Goal: Task Accomplishment & Management: Manage account settings

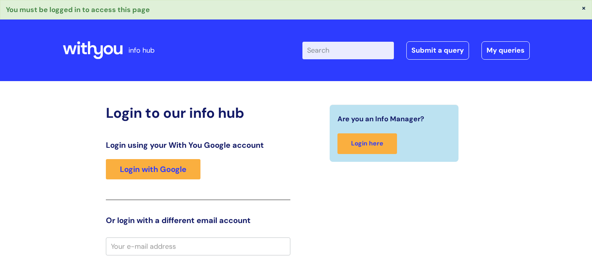
scroll to position [75, 0]
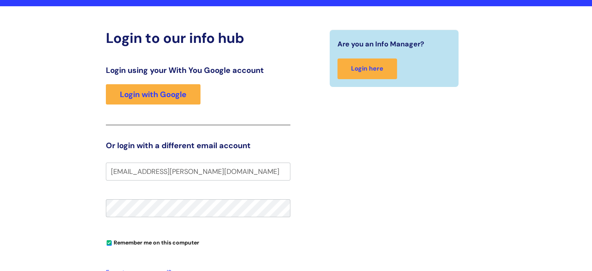
type input "bex.cole@wearewithyou.org.uk"
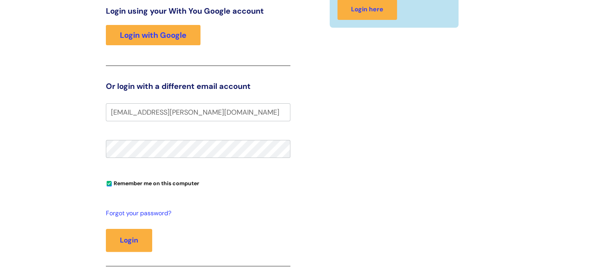
scroll to position [136, 0]
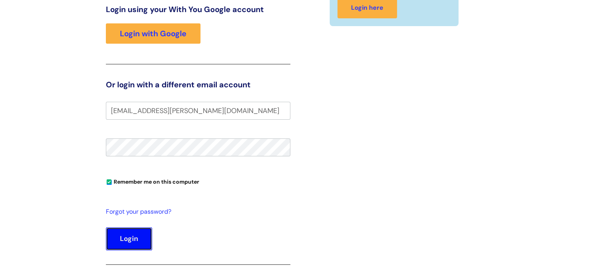
click at [139, 239] on button "Login" at bounding box center [129, 238] width 46 height 23
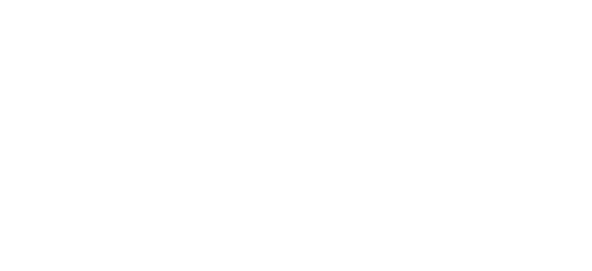
scroll to position [5, 0]
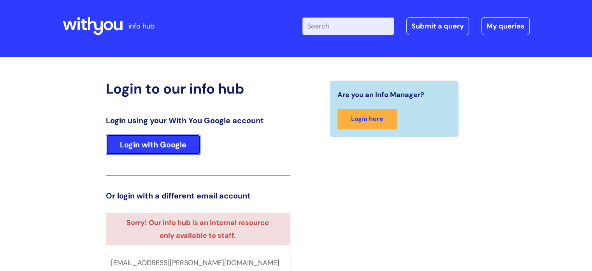
click at [140, 148] on link "Login with Google" at bounding box center [153, 144] width 95 height 20
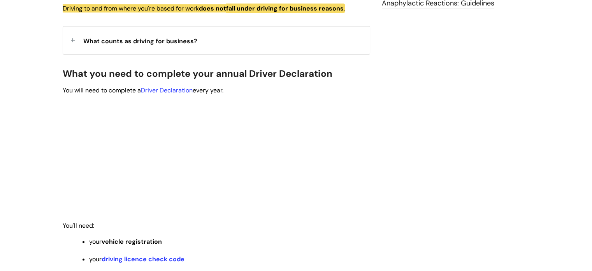
scroll to position [305, 0]
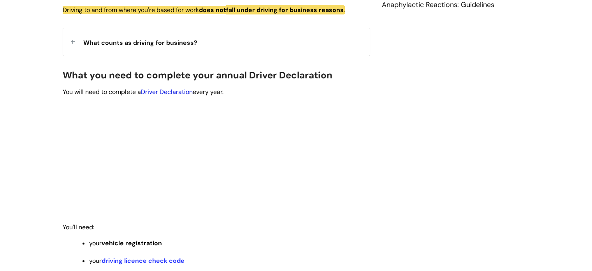
click at [178, 92] on link "Driver Declaration" at bounding box center [167, 92] width 52 height 8
